Goal: Task Accomplishment & Management: Manage account settings

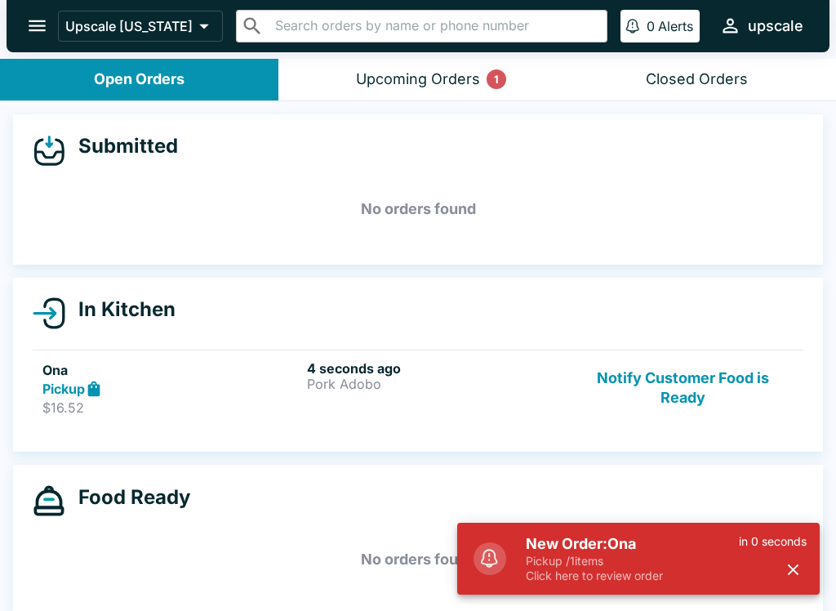
scroll to position [2, 0]
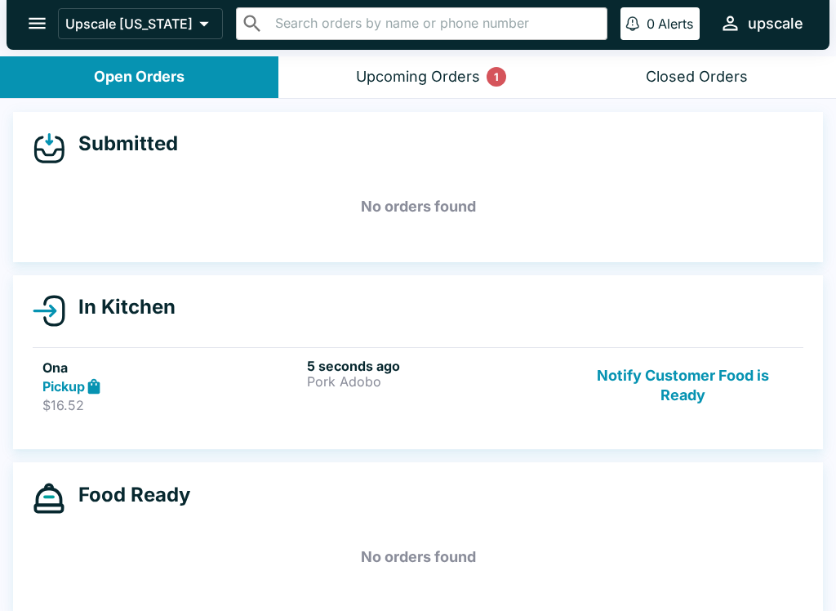
click at [197, 407] on p "$16.52" at bounding box center [171, 405] width 258 height 16
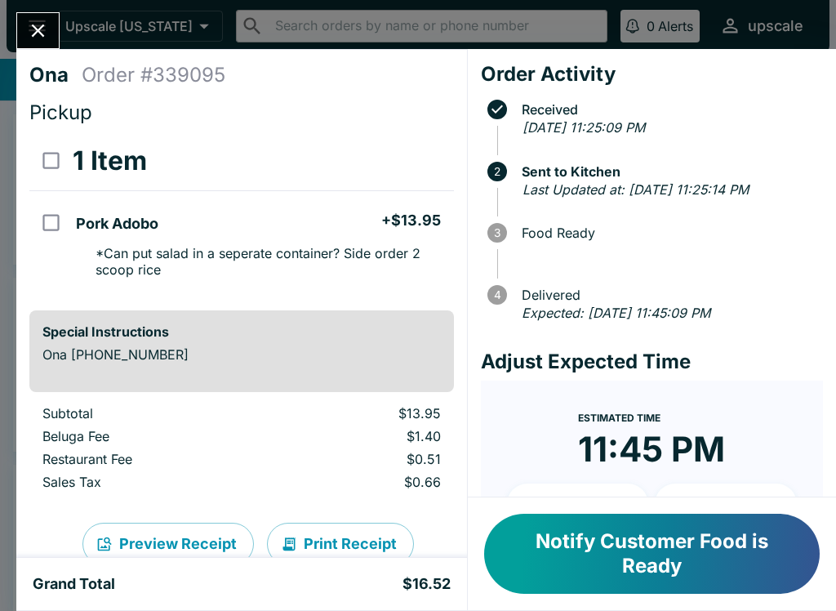
click at [35, 28] on icon "Close" at bounding box center [38, 30] width 13 height 13
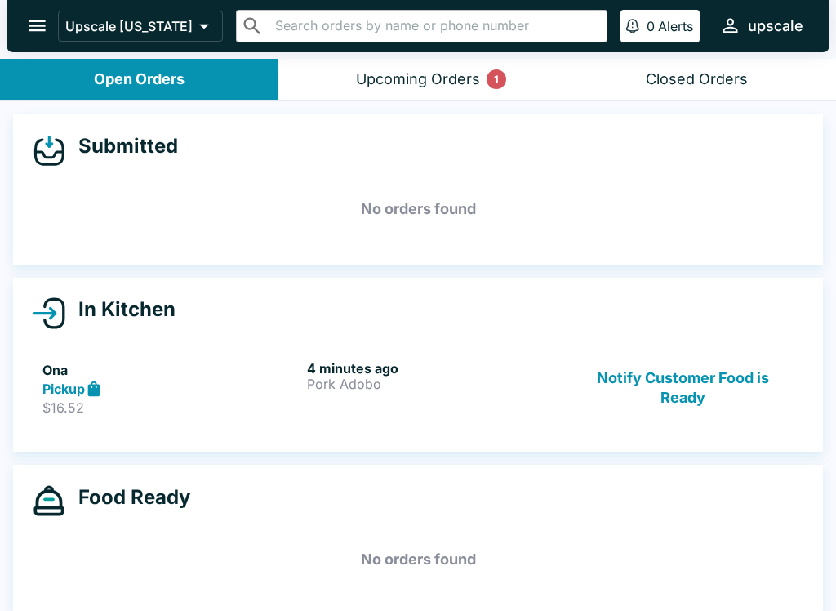
click at [375, 390] on p "Pork Adobo" at bounding box center [436, 383] width 258 height 15
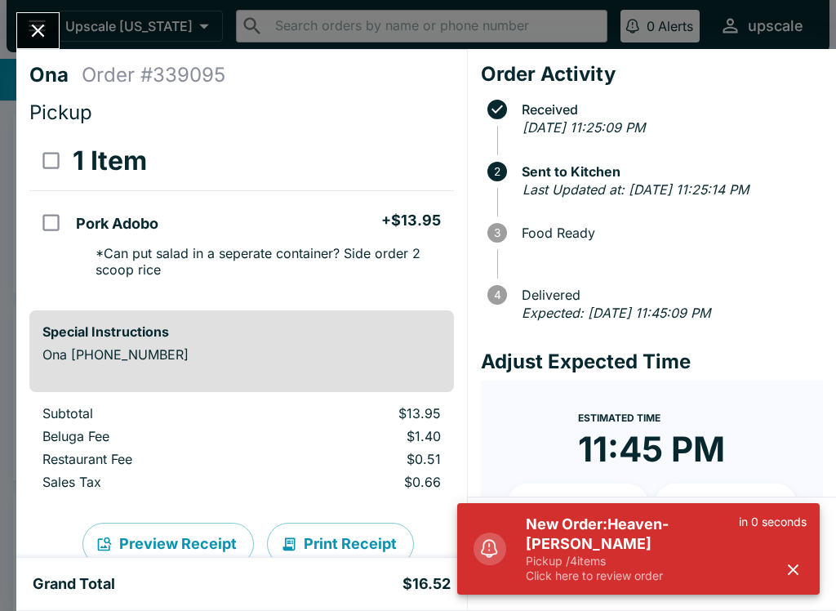
click at [20, 32] on button "Close" at bounding box center [38, 30] width 42 height 35
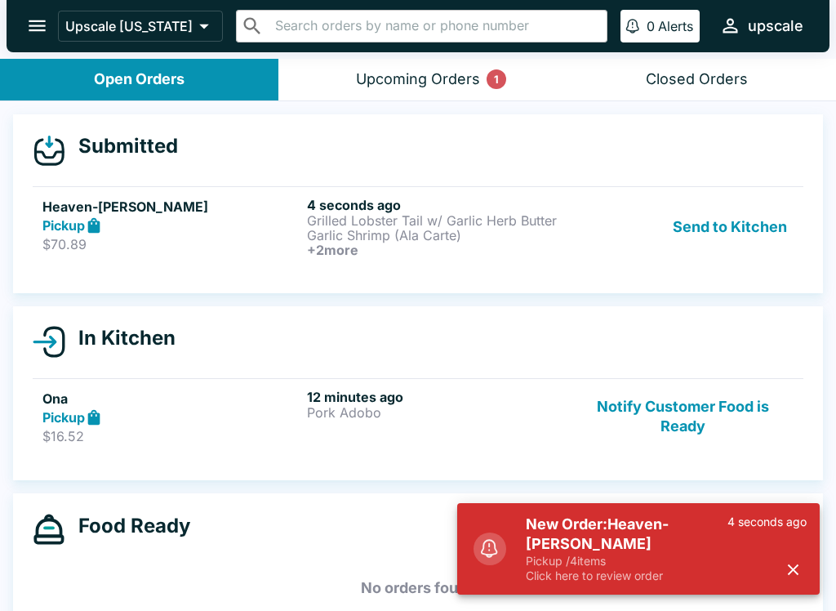
click at [624, 560] on p "Pickup / 4 items" at bounding box center [627, 560] width 202 height 15
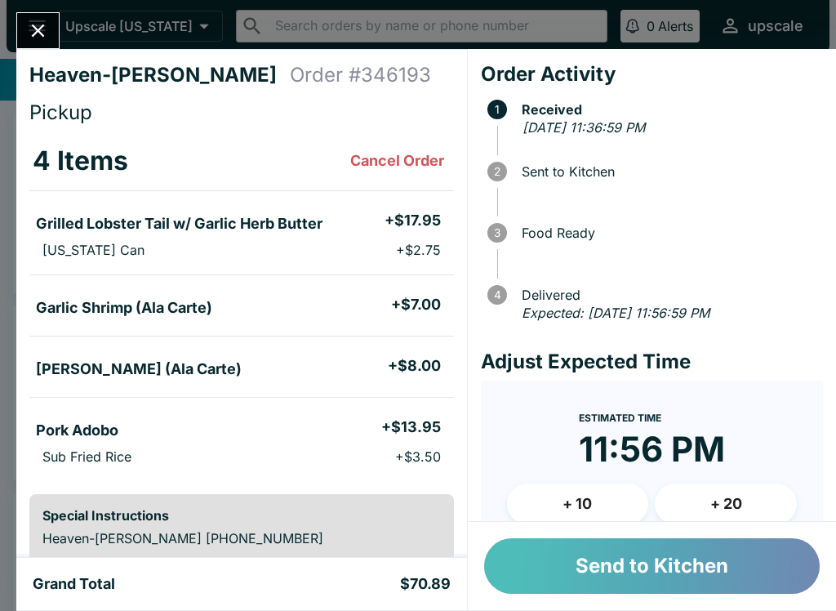
click at [675, 562] on button "Send to Kitchen" at bounding box center [651, 566] width 335 height 56
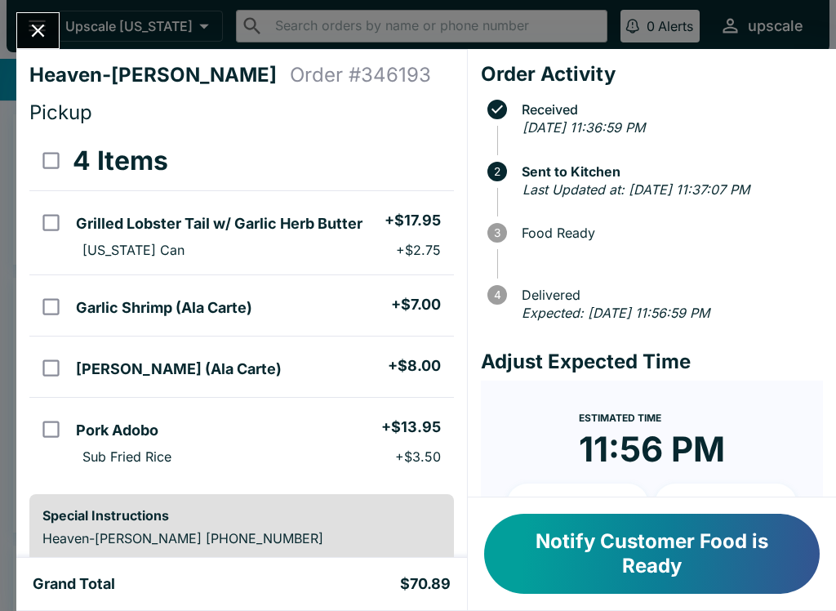
click at [24, 31] on button "Close" at bounding box center [38, 30] width 42 height 35
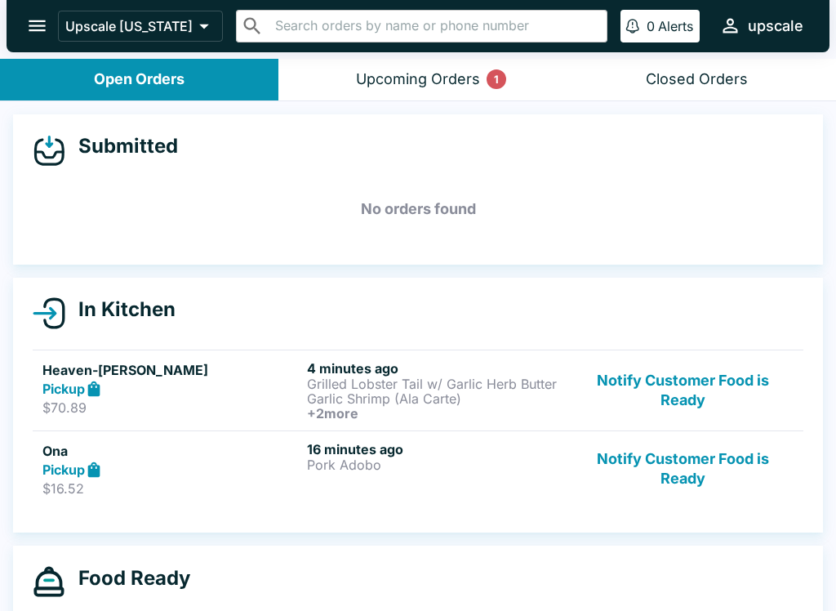
click at [304, 475] on div "Ona Pickup $16.52 16 minutes ago Pork Adobo Notify Customer Food is Ready" at bounding box center [417, 469] width 751 height 56
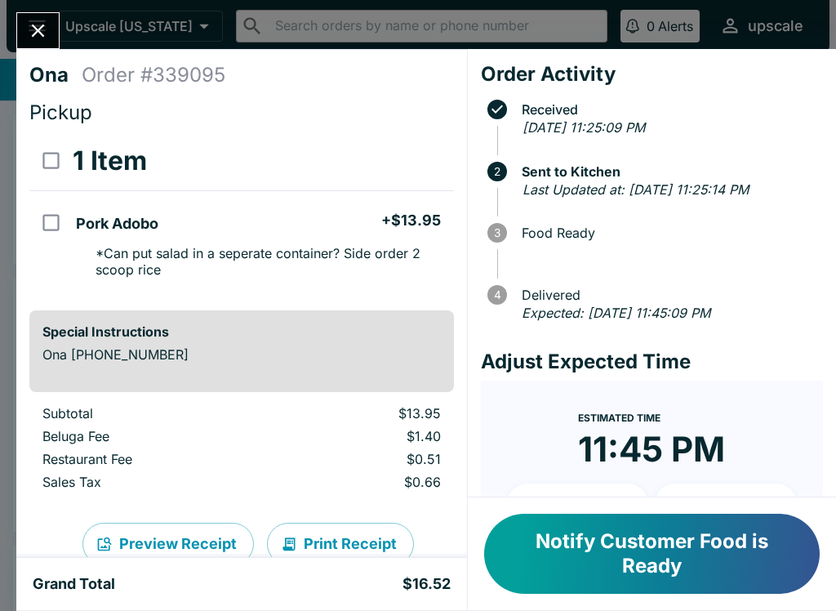
click at [552, 558] on button "Notify Customer Food is Ready" at bounding box center [651, 553] width 335 height 80
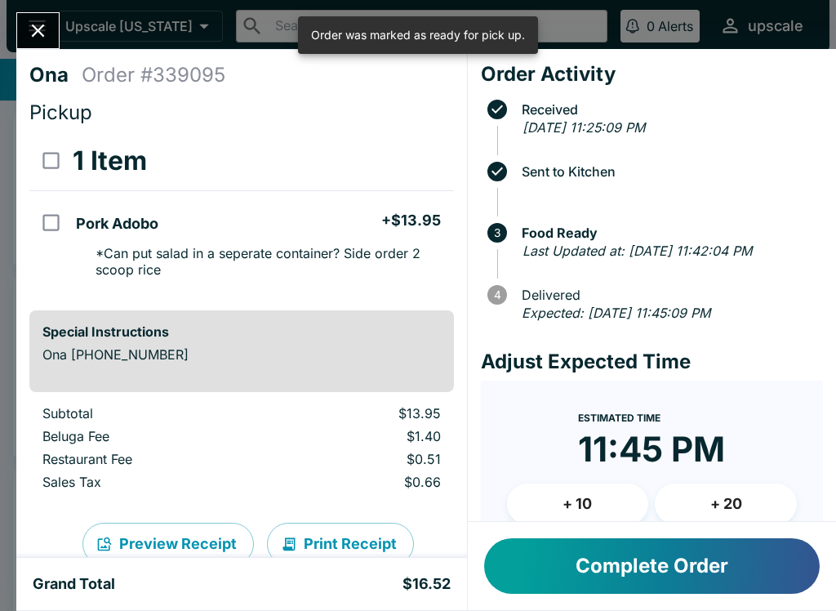
click at [548, 558] on button "Complete Order" at bounding box center [651, 566] width 335 height 56
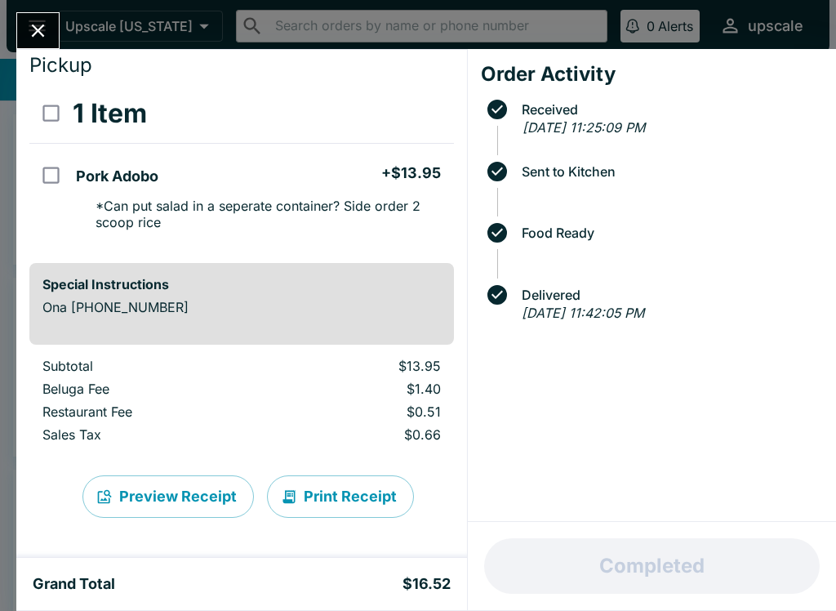
scroll to position [47, 0]
click at [32, 24] on icon "Close" at bounding box center [38, 31] width 22 height 22
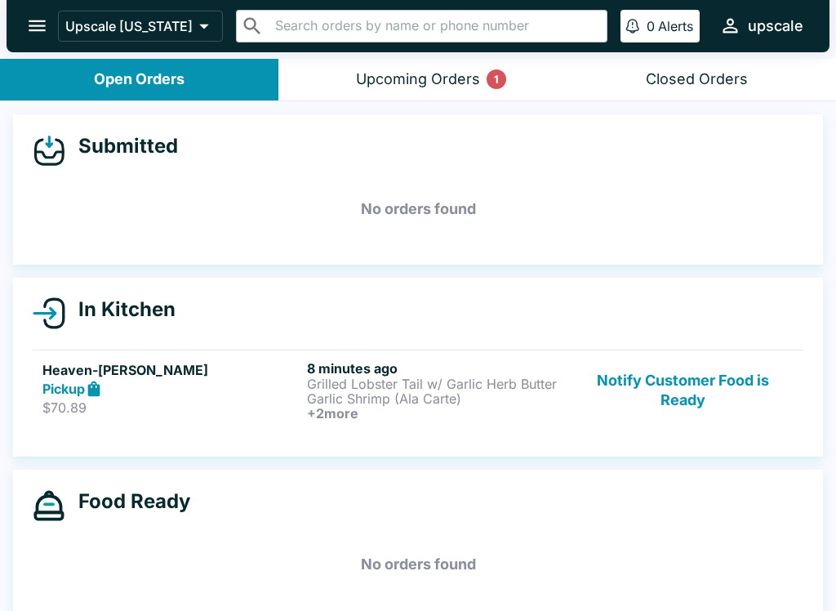
click at [682, 376] on button "Notify Customer Food is Ready" at bounding box center [682, 390] width 221 height 60
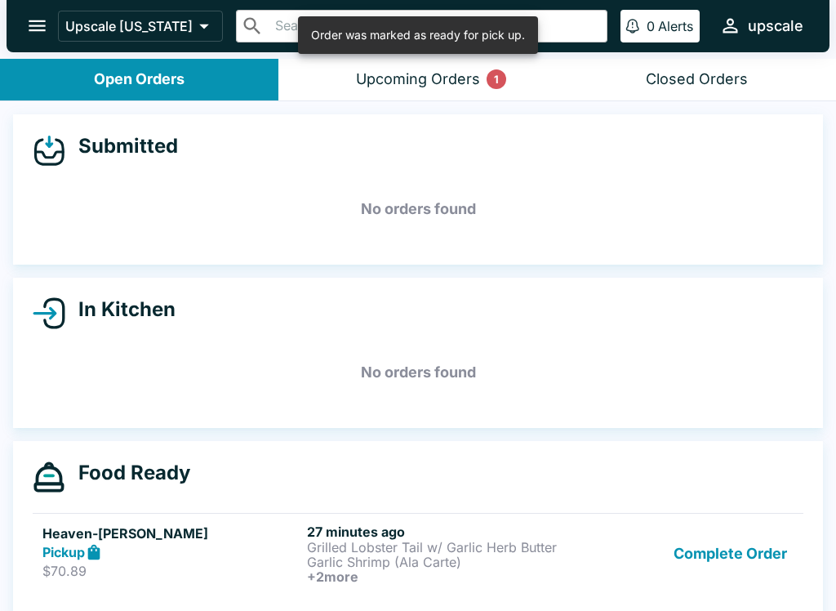
click at [728, 548] on button "Complete Order" at bounding box center [730, 553] width 127 height 60
